Goal: Ask a question

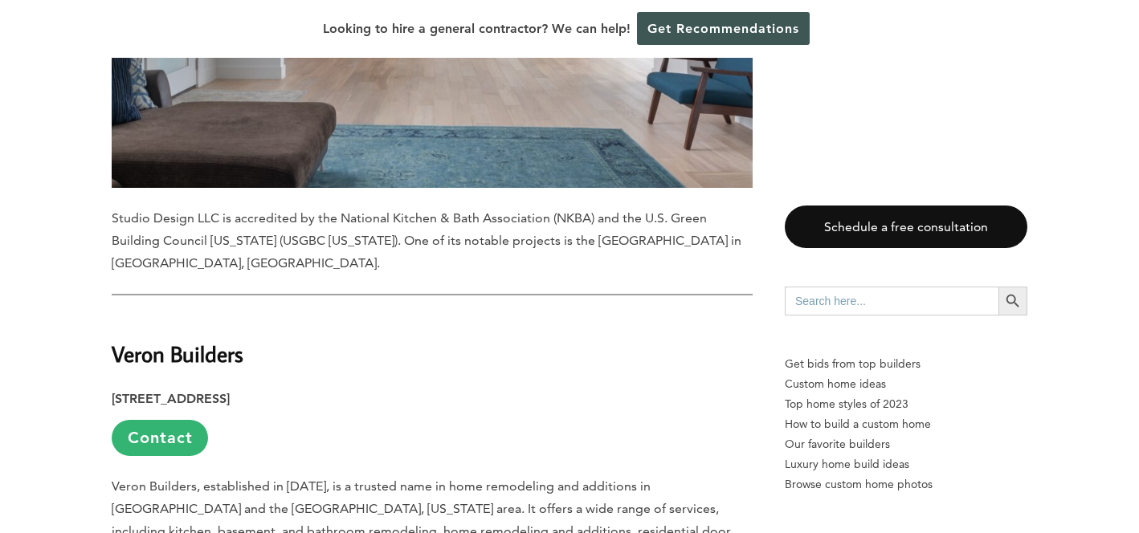
scroll to position [3731, 0]
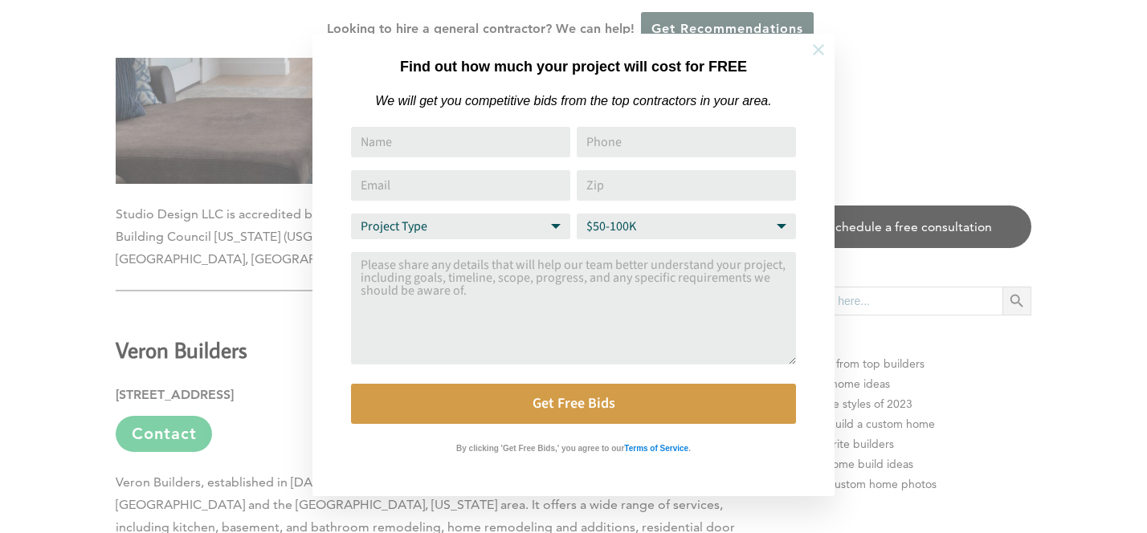
click at [811, 55] on icon at bounding box center [819, 50] width 18 height 18
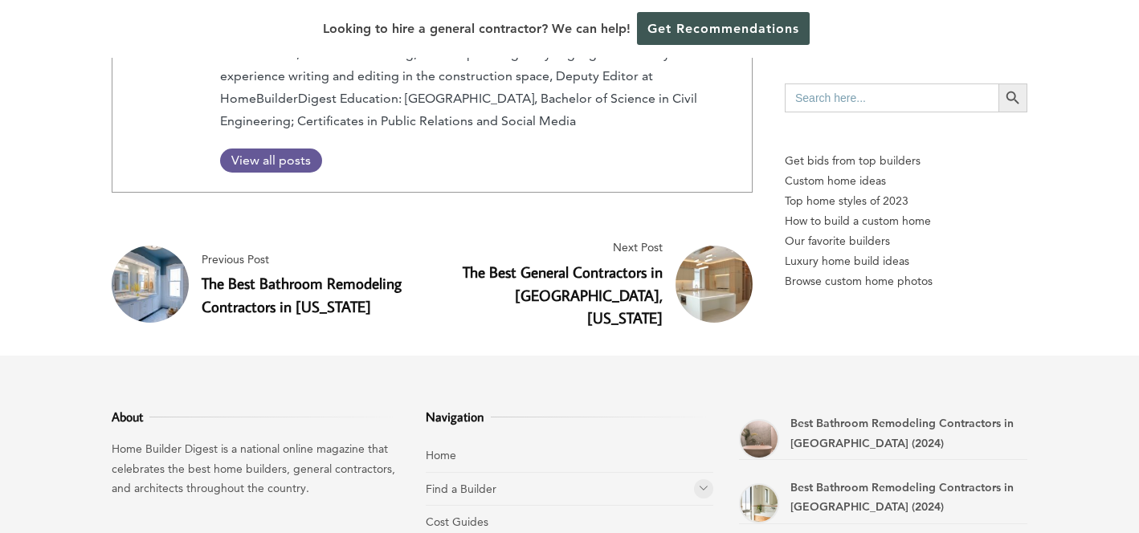
scroll to position [9364, 0]
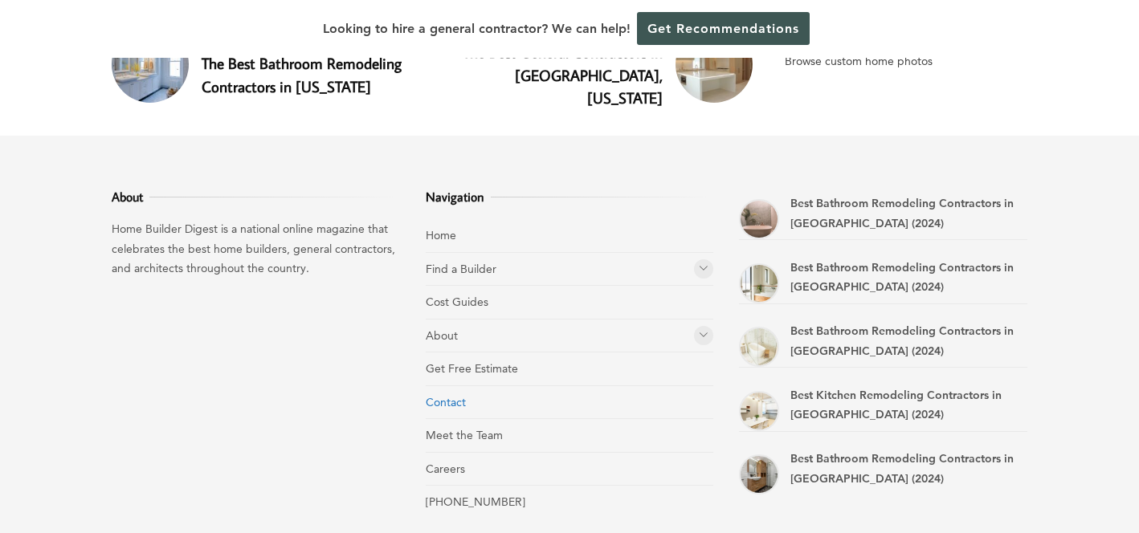
click at [442, 395] on link "Contact" at bounding box center [446, 402] width 40 height 14
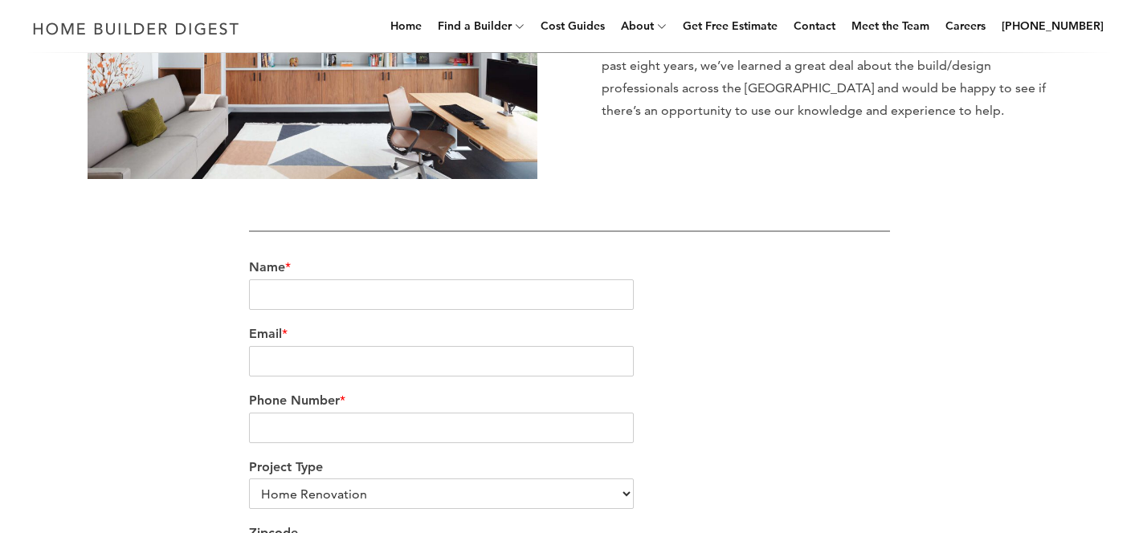
scroll to position [406, 0]
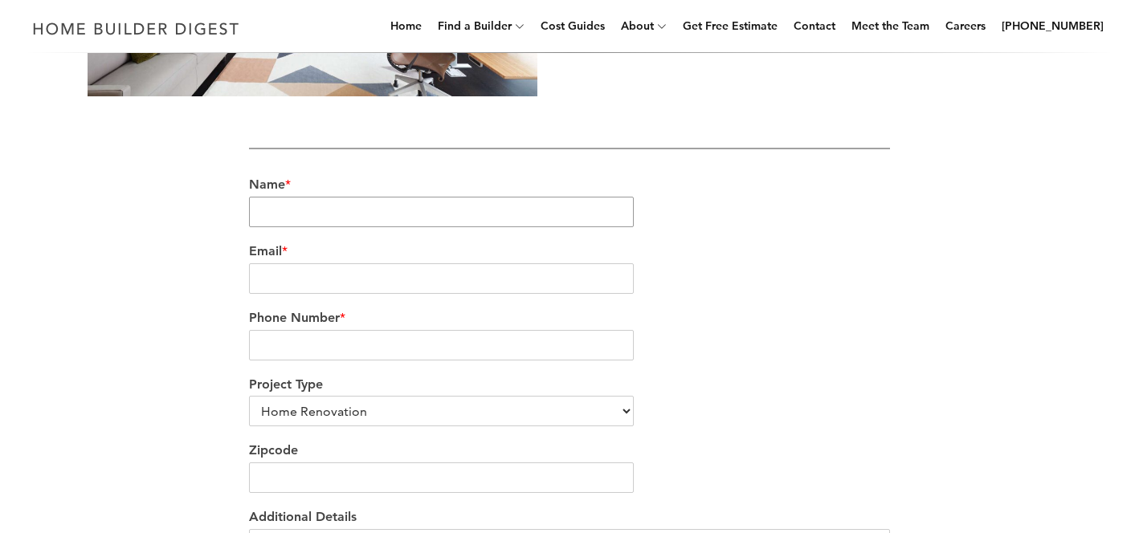
click at [561, 214] on input "Name *" at bounding box center [441, 212] width 385 height 31
type input "dan"
type input "dan@gatorremodeling.com"
type input "7205816774"
click at [438, 413] on select "Home Renovation Custom Home Builder Commercial Renovation Other" at bounding box center [441, 411] width 385 height 31
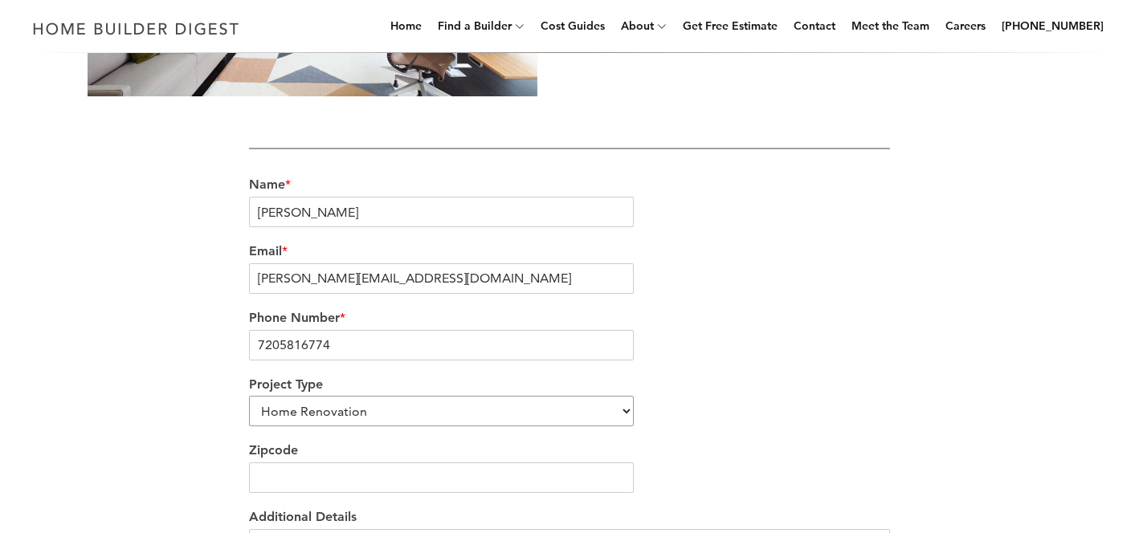
select select "Other"
click at [338, 476] on input "Zipcode" at bounding box center [441, 478] width 385 height 31
type input "80231"
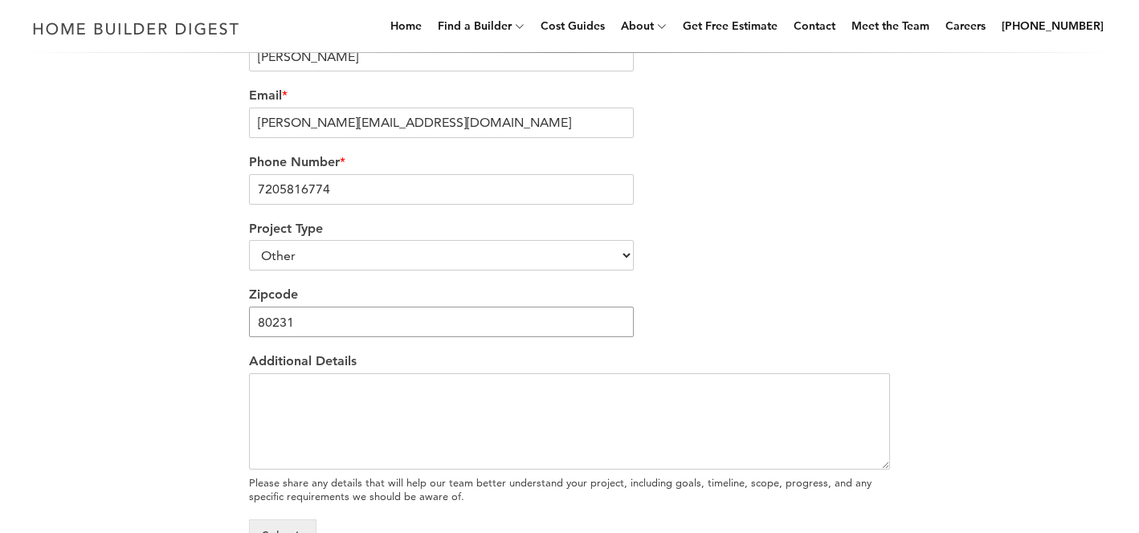
scroll to position [652, 0]
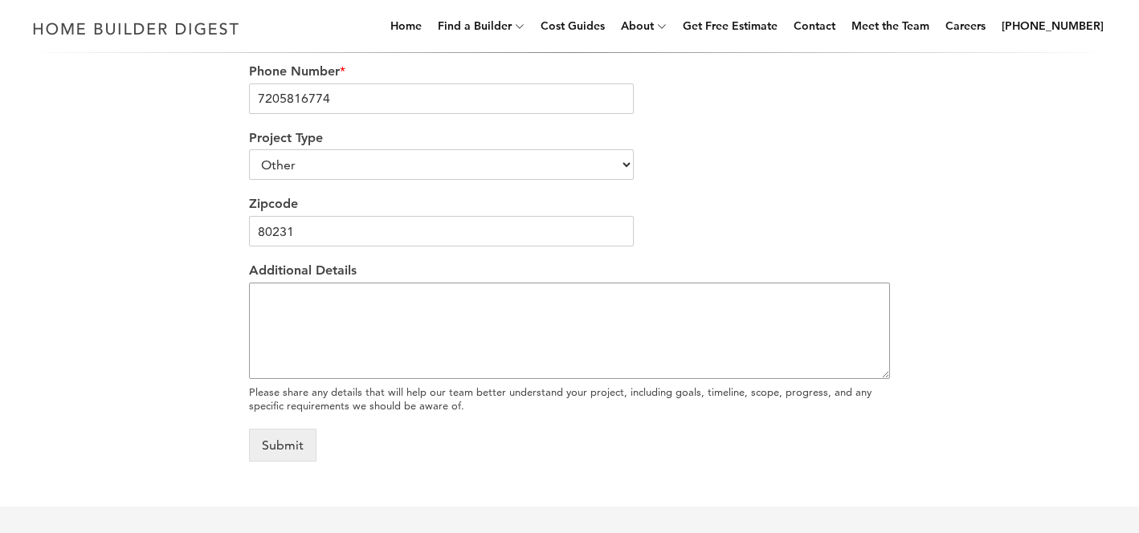
click at [419, 351] on textarea "Additional Details" at bounding box center [569, 331] width 641 height 96
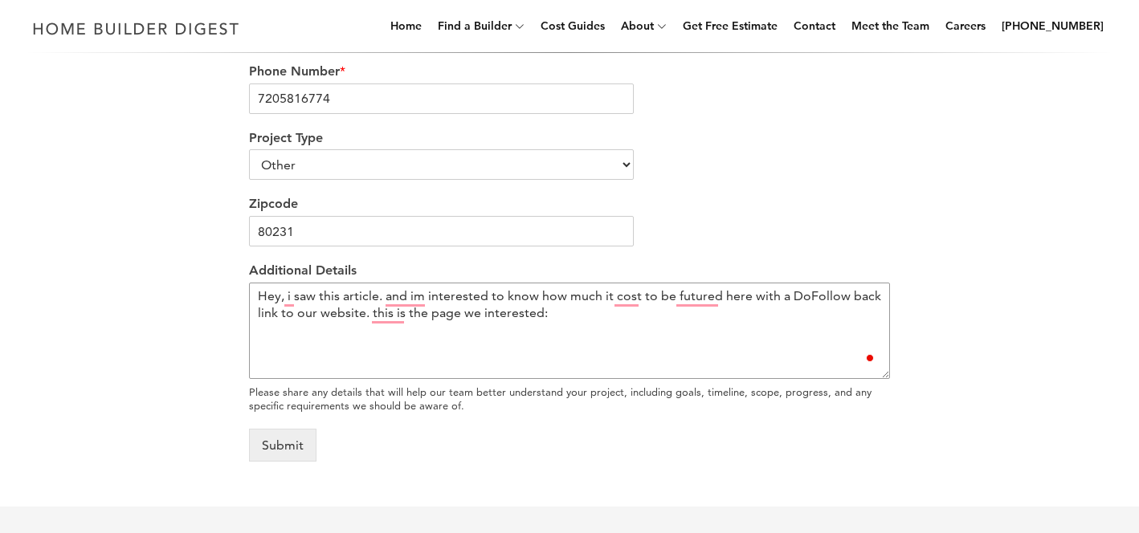
paste textarea "https://www.homebuilderdigest.com/the-best-home-renovation-contractors-in-denve…"
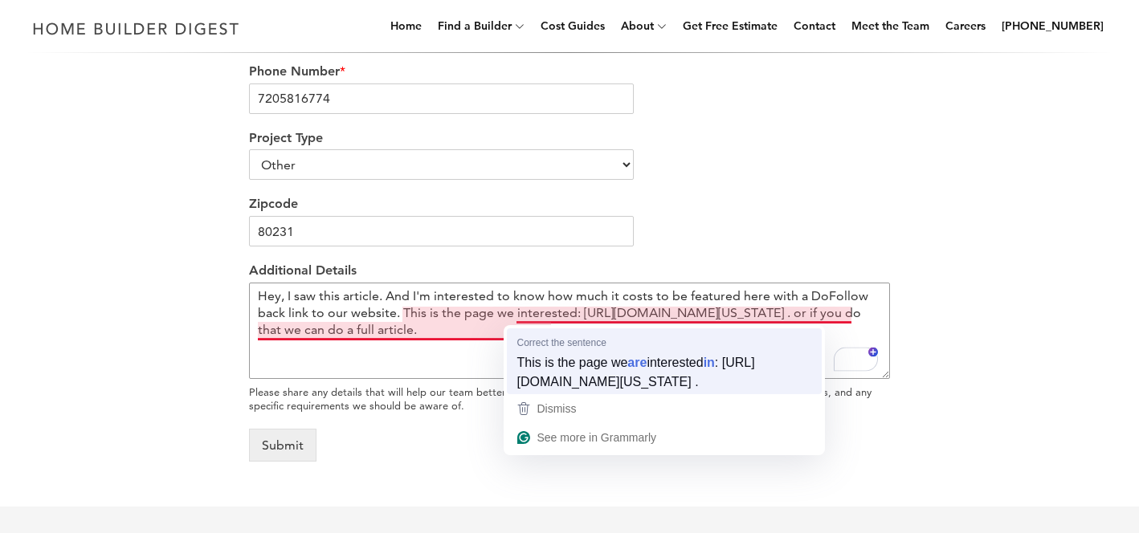
type textarea "Hey, I saw this article. And I'm interested to know how much it costs to be fea…"
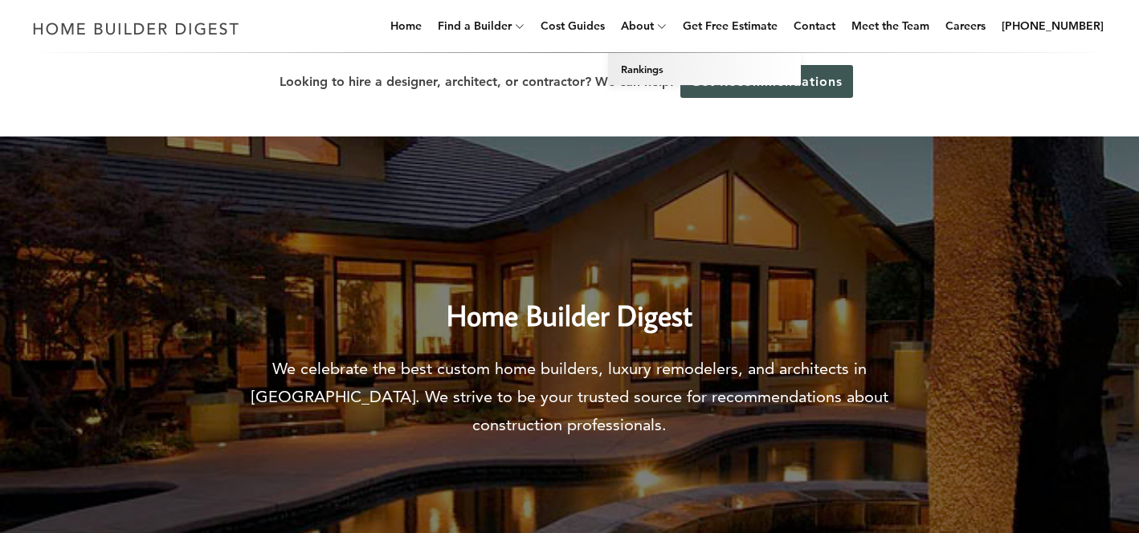
click at [658, 73] on link "Rankings" at bounding box center [704, 69] width 193 height 32
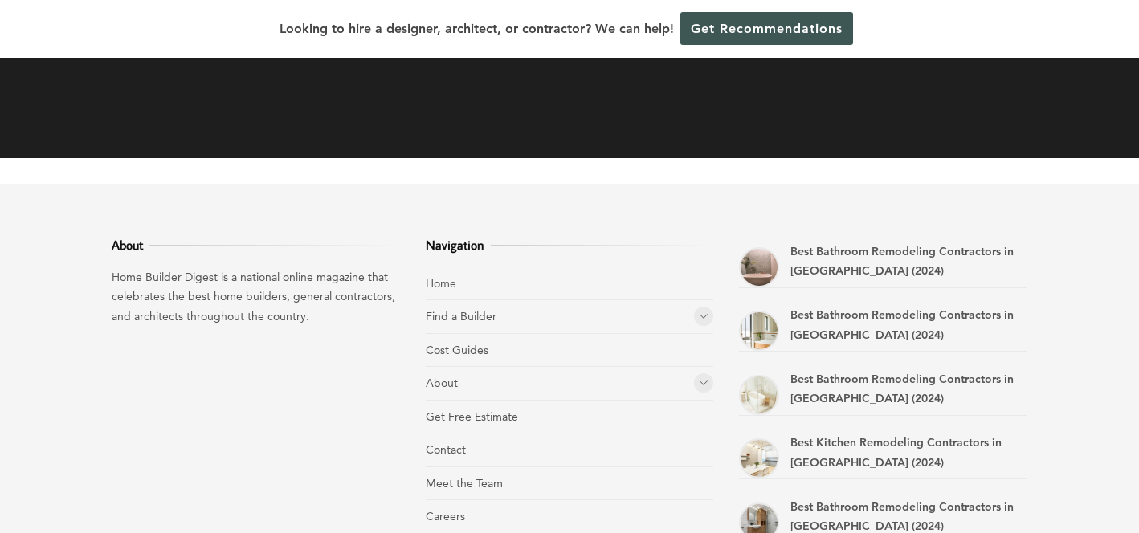
scroll to position [3108, 0]
